Goal: Transaction & Acquisition: Purchase product/service

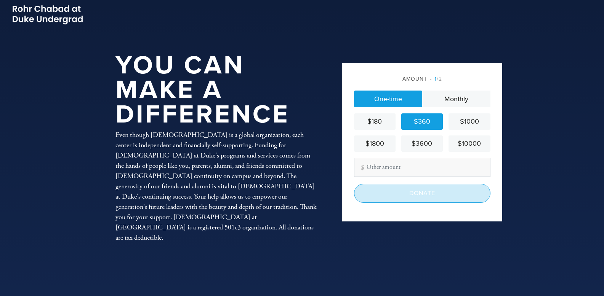
click at [412, 197] on input "Donate" at bounding box center [422, 193] width 136 height 19
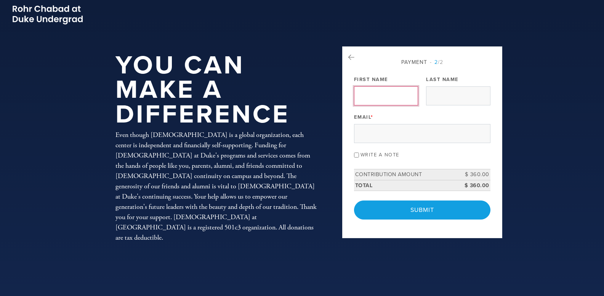
click at [372, 95] on input "First Name" at bounding box center [386, 95] width 64 height 19
type input "Jennifer"
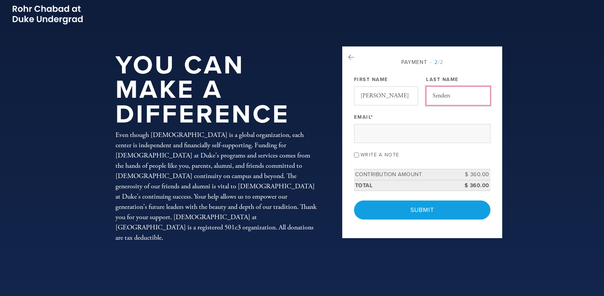
type input "Senders"
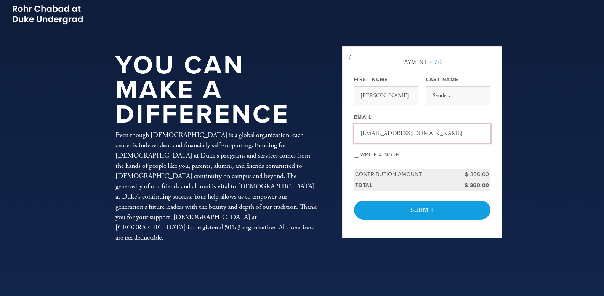
type input "jennifersenders@yahoo.com"
click at [356, 156] on input "Write a note" at bounding box center [356, 155] width 5 height 5
checkbox input "true"
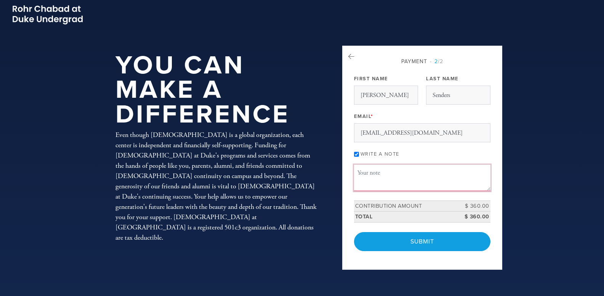
click at [370, 168] on textarea "Message or dedication" at bounding box center [422, 178] width 136 height 26
paste textarea "Wishing everyone a sweet, healthy and peaceful new year. L'shana Tova! Warm wis…"
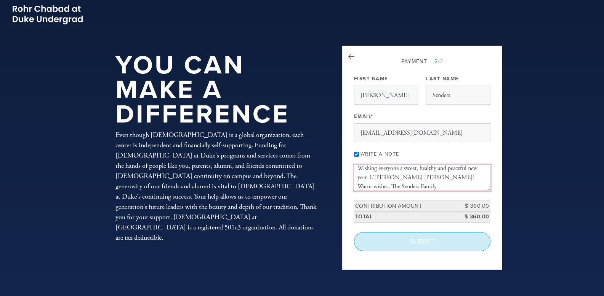
type textarea "Wishing everyone a sweet, healthy and peaceful new year. L'shana Tova! Warm wis…"
click at [417, 244] on input "Submit" at bounding box center [422, 241] width 136 height 19
